Goal: Find specific page/section: Find specific page/section

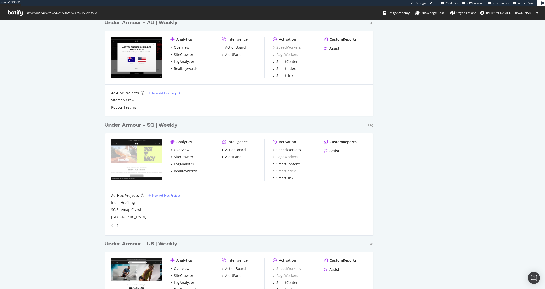
scroll to position [731, 0]
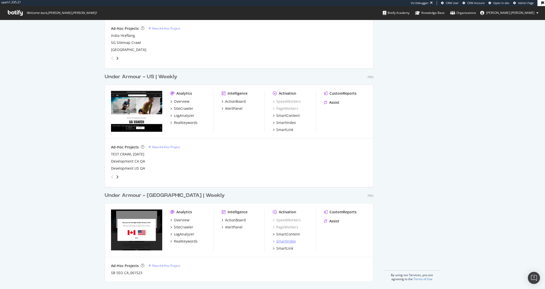
click at [290, 241] on div "SmartIndex" at bounding box center [285, 241] width 19 height 5
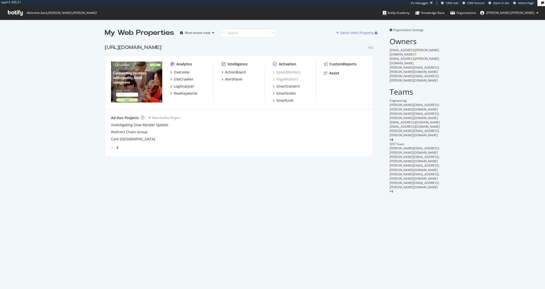
scroll to position [119, 273]
click at [224, 71] on div "ActionBoard" at bounding box center [234, 72] width 24 height 5
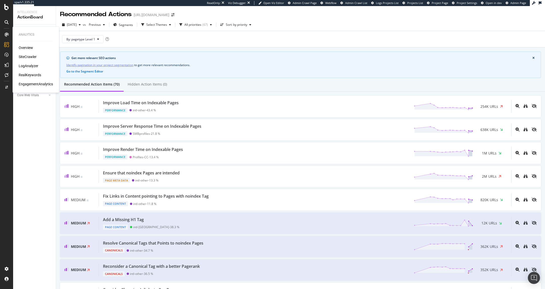
click at [30, 74] on div "RealKeywords" at bounding box center [30, 74] width 22 height 5
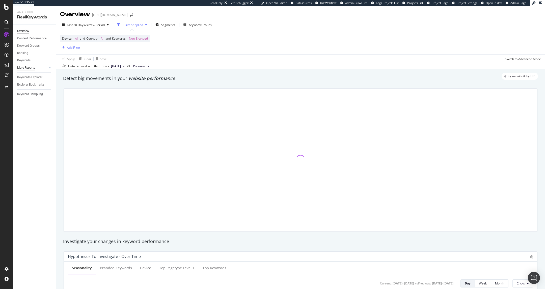
click at [31, 68] on div "More Reports" at bounding box center [26, 67] width 18 height 5
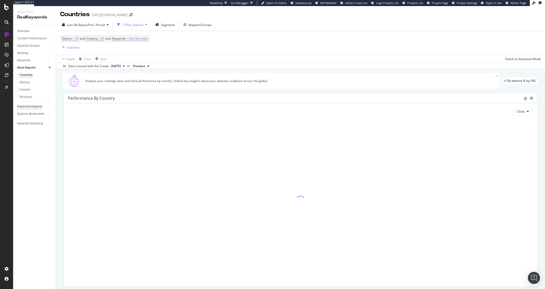
click at [29, 107] on div "Keywords Explorer" at bounding box center [29, 106] width 25 height 5
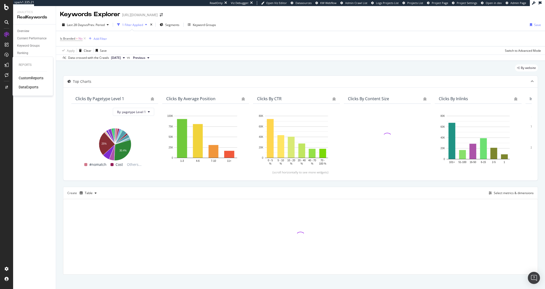
click at [24, 76] on div "CustomReports" at bounding box center [31, 77] width 25 height 5
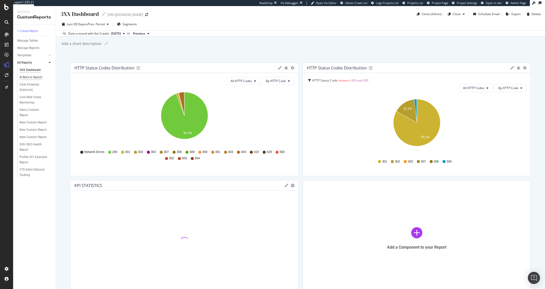
click at [38, 75] on div "AI Bots in Search" at bounding box center [30, 77] width 23 height 5
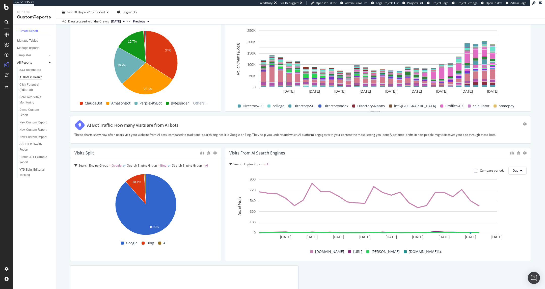
scroll to position [707, 0]
